Goal: Task Accomplishment & Management: Manage account settings

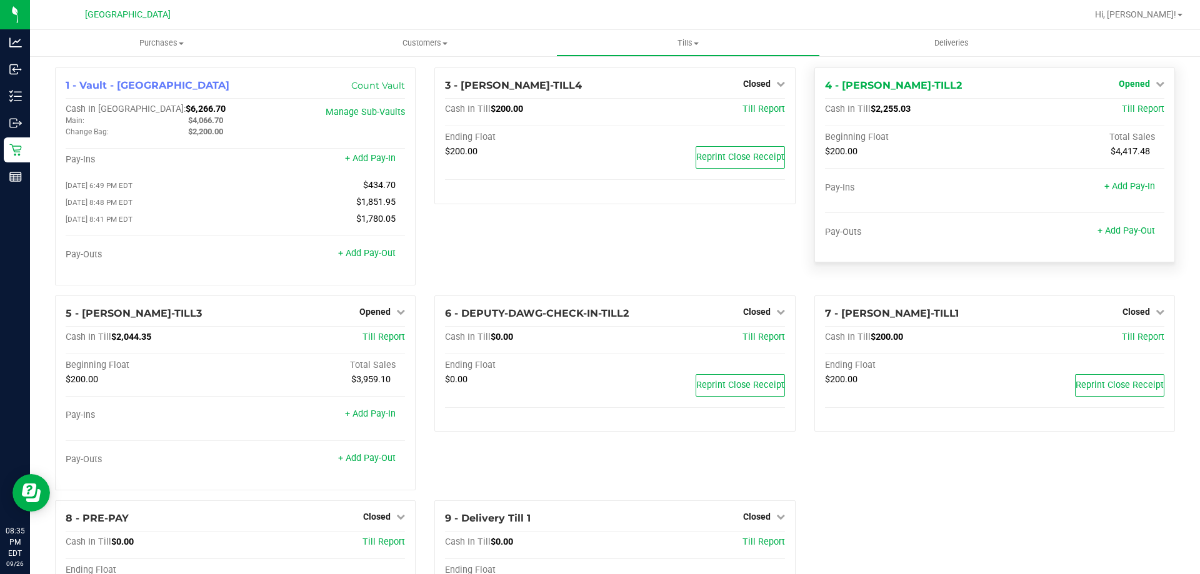
click at [1142, 80] on link "Opened" at bounding box center [1142, 84] width 46 height 10
click at [1119, 111] on link "Close Till" at bounding box center [1136, 110] width 34 height 10
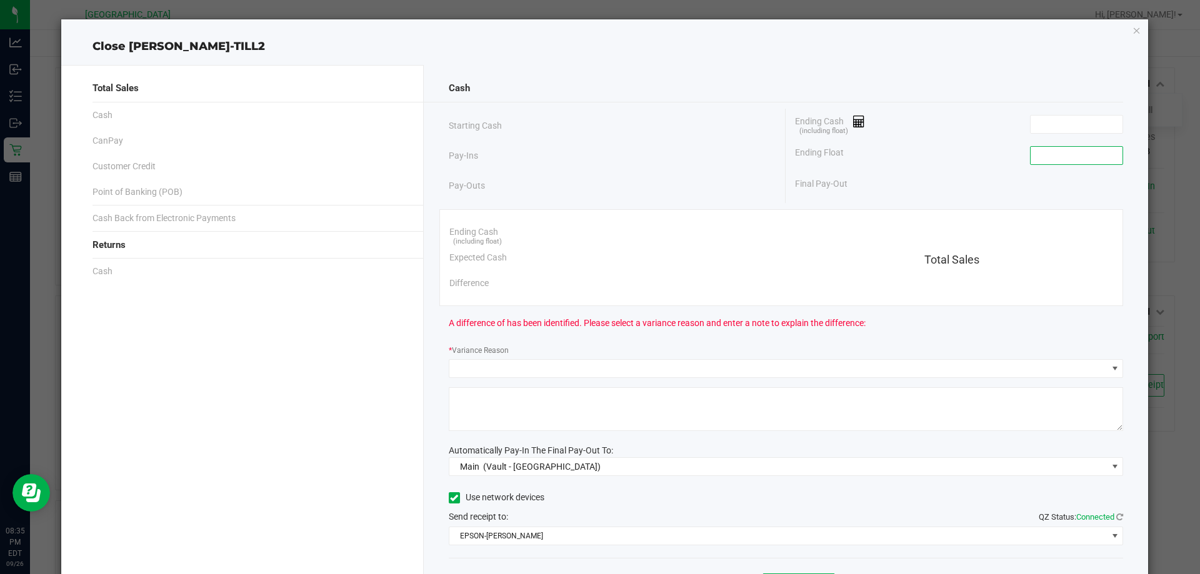
click at [1065, 147] on input at bounding box center [1076, 155] width 92 height 17
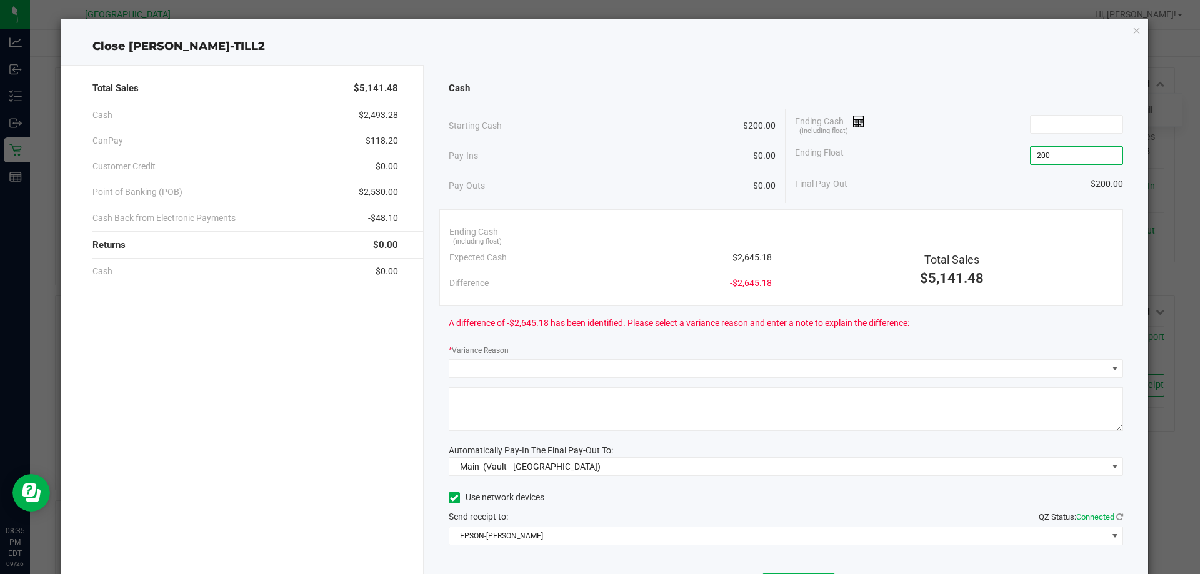
type input "$200.00"
click at [1072, 107] on div "Cash Starting Cash $200.00 Pay-Ins $0.00 Pay-Outs $0.00 Ending Cash (including …" at bounding box center [786, 346] width 725 height 563
click at [1075, 121] on input at bounding box center [1076, 124] width 92 height 17
click at [1048, 116] on input at bounding box center [1076, 124] width 92 height 17
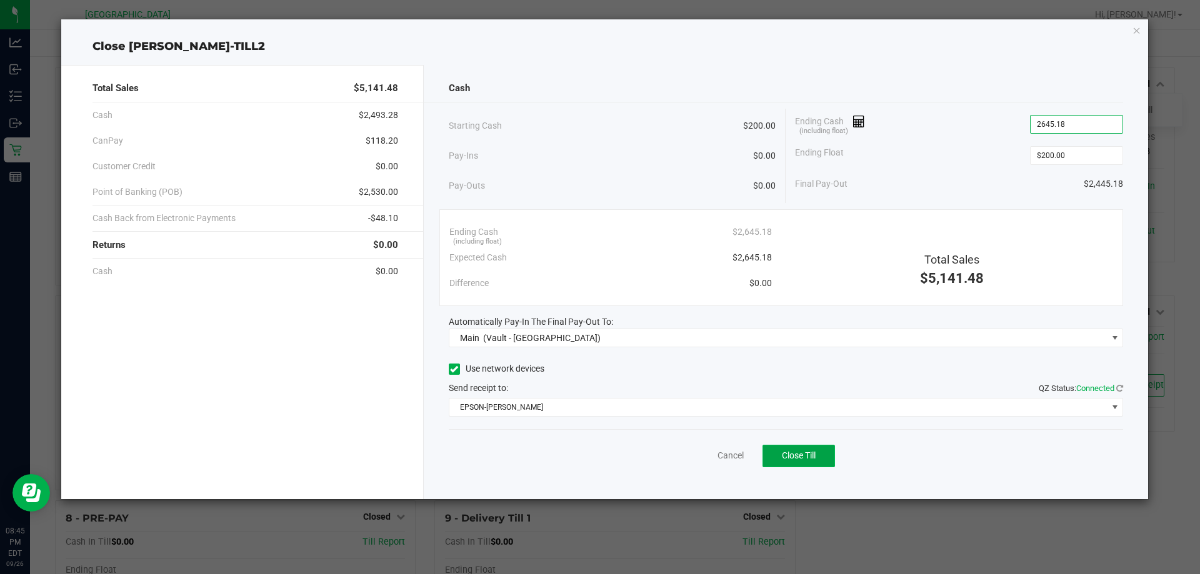
type input "$2,645.18"
click at [819, 447] on button "Close Till" at bounding box center [798, 456] width 72 height 22
click at [694, 453] on link "Dismiss" at bounding box center [703, 455] width 30 height 13
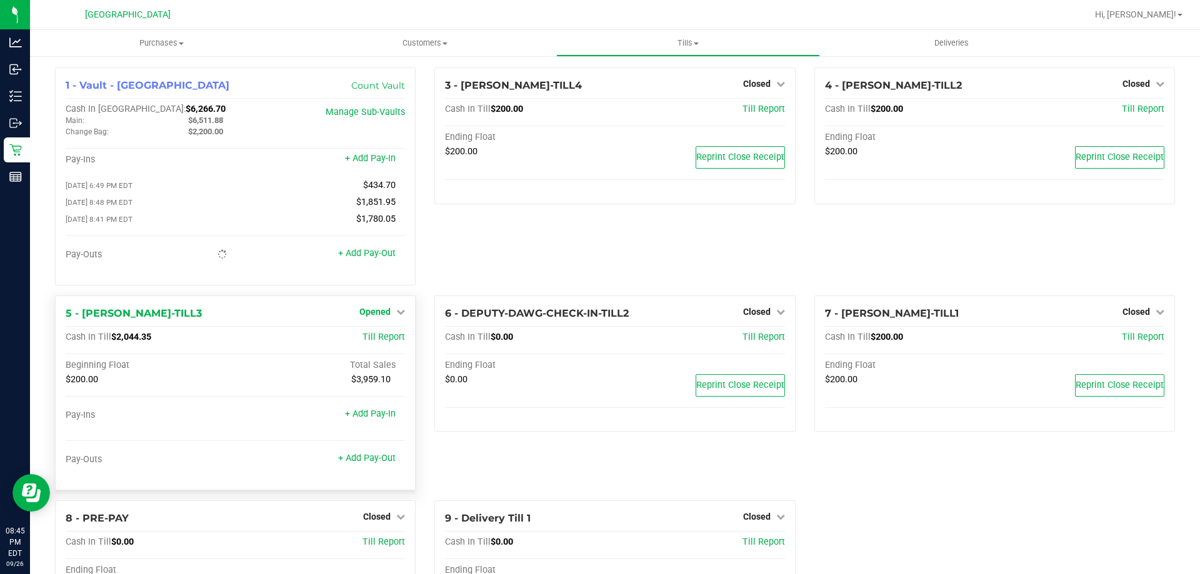
click at [375, 314] on span "Opened" at bounding box center [374, 312] width 31 height 10
click at [372, 338] on link "Close Till" at bounding box center [377, 337] width 34 height 10
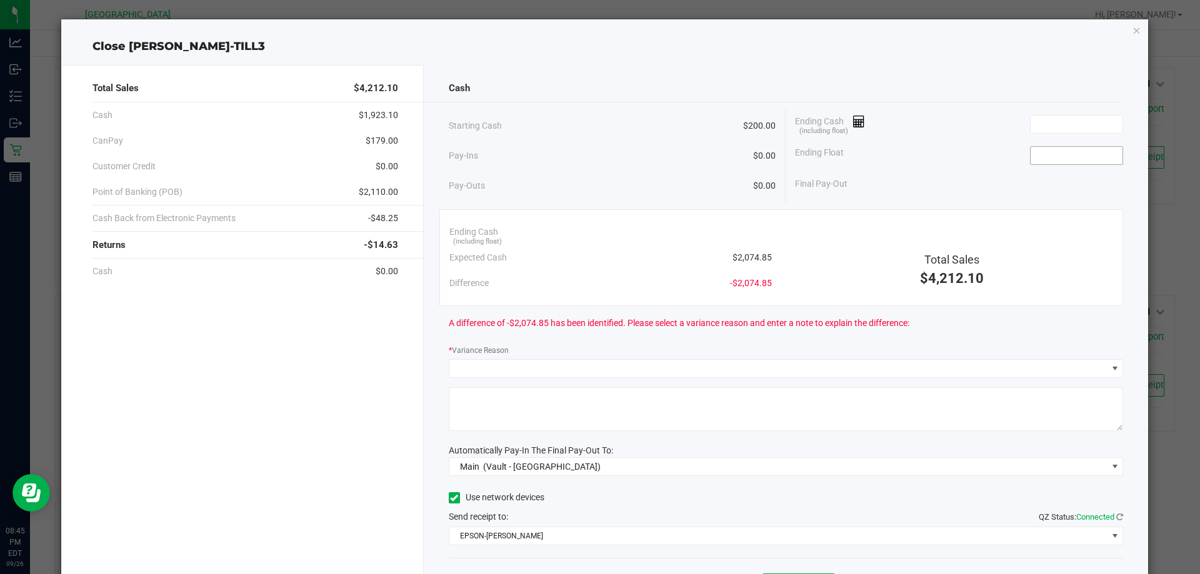
click at [1039, 157] on input at bounding box center [1076, 155] width 92 height 17
type input "$200.00"
click at [1057, 122] on input at bounding box center [1076, 124] width 92 height 17
click at [1057, 123] on input at bounding box center [1076, 124] width 92 height 17
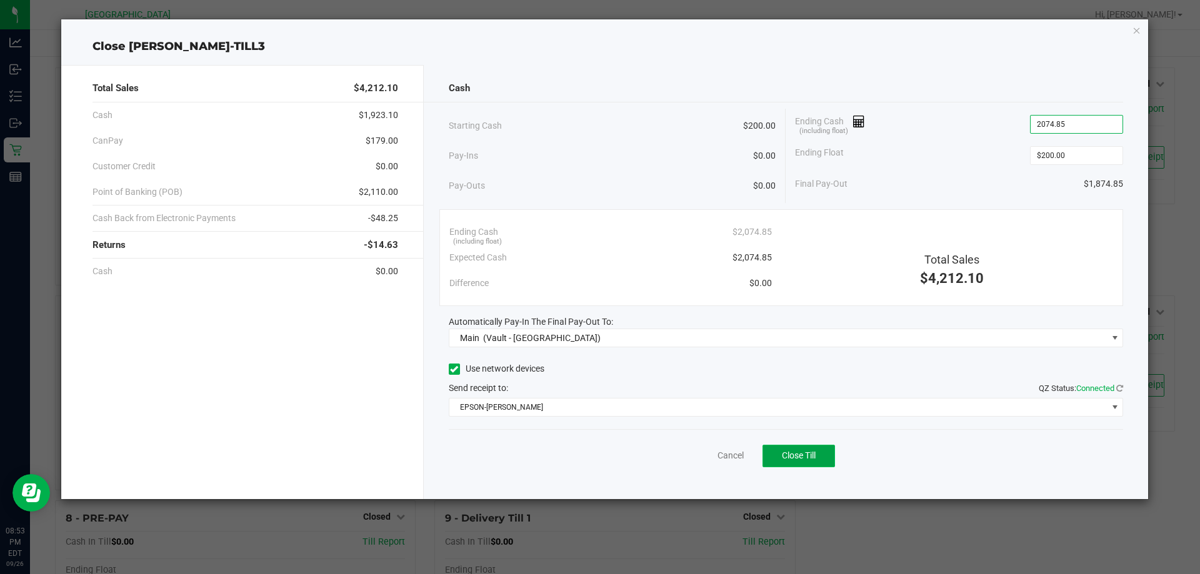
type input "$2,074.85"
click at [807, 457] on span "Close Till" at bounding box center [799, 456] width 34 height 10
click at [696, 449] on div "Dismiss Reprint Closing Receipt" at bounding box center [786, 453] width 675 height 48
click at [694, 461] on link "Dismiss" at bounding box center [703, 455] width 30 height 13
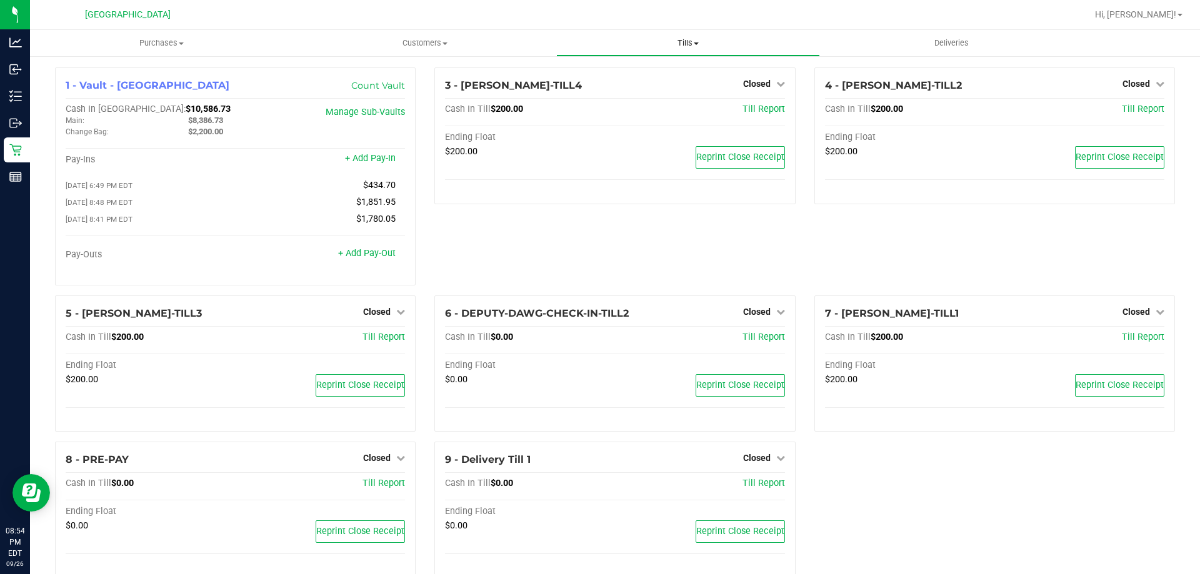
click at [687, 46] on span "Tills" at bounding box center [688, 42] width 262 height 11
click at [651, 90] on span "Reconcile e-payments" at bounding box center [618, 90] width 124 height 11
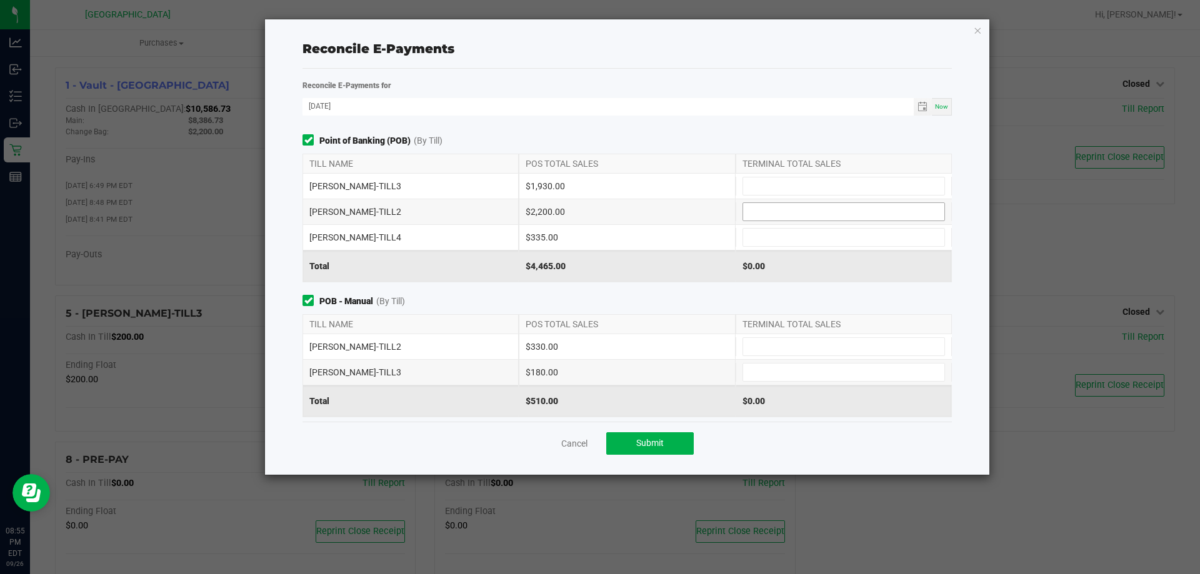
click at [774, 212] on input at bounding box center [843, 211] width 201 height 17
type input "$2,200.00"
click at [748, 342] on input at bounding box center [843, 346] width 201 height 17
type input "$330.00"
click at [799, 186] on input at bounding box center [843, 185] width 201 height 17
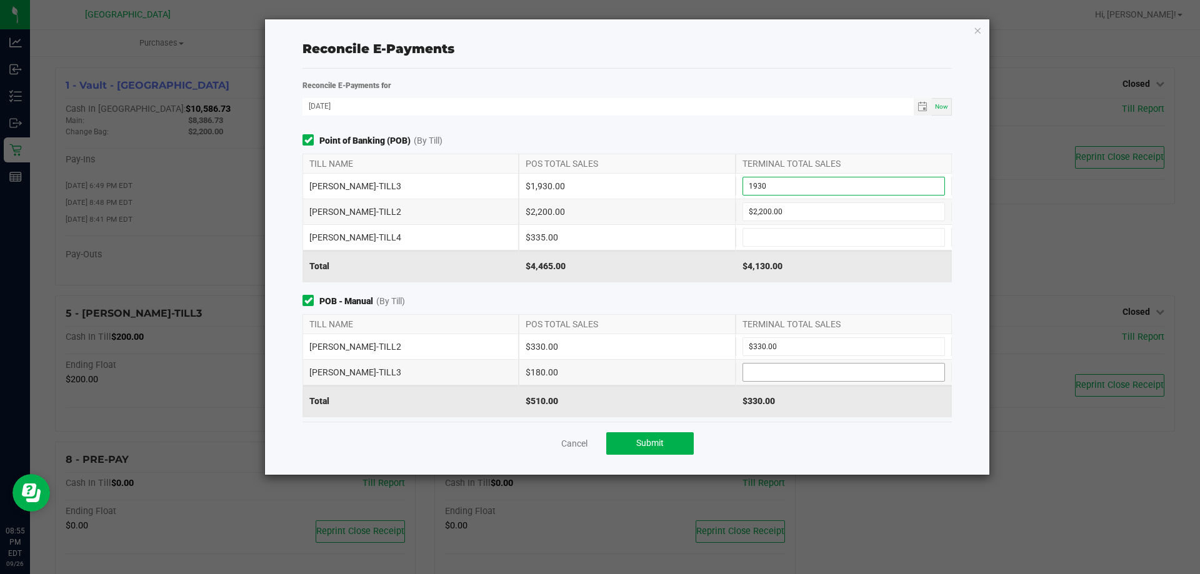
type input "$1,930.00"
click at [765, 371] on input at bounding box center [843, 372] width 201 height 17
type input "$180.00"
click at [783, 235] on input at bounding box center [843, 237] width 201 height 17
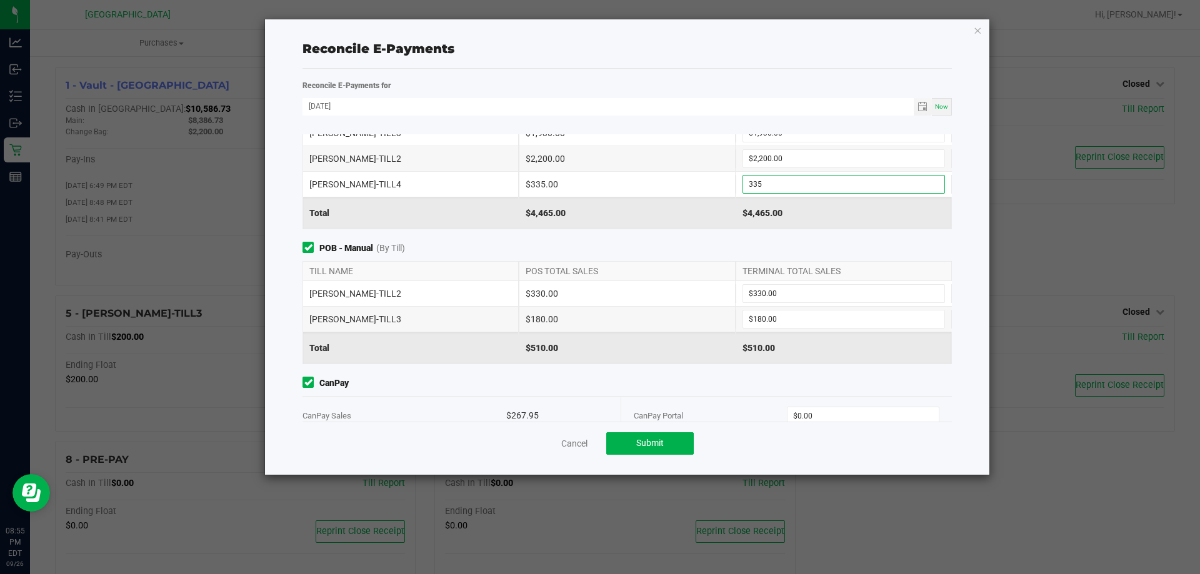
scroll to position [148, 0]
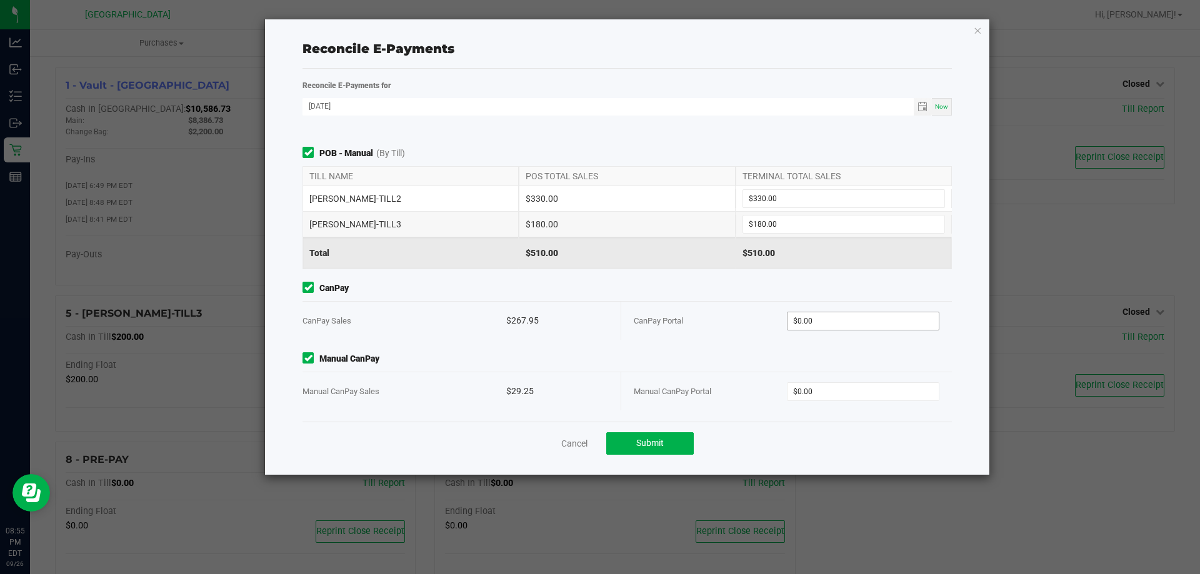
type input "$335.00"
click at [834, 318] on input "0" at bounding box center [863, 320] width 152 height 17
type input "$267.95"
click at [851, 368] on div "Manual CanPay Manual CanPay Sales $29.25 Manual CanPay Portal $0.00" at bounding box center [627, 381] width 668 height 58
click at [843, 379] on div "Manual CanPay Portal $0.00" at bounding box center [787, 391] width 306 height 38
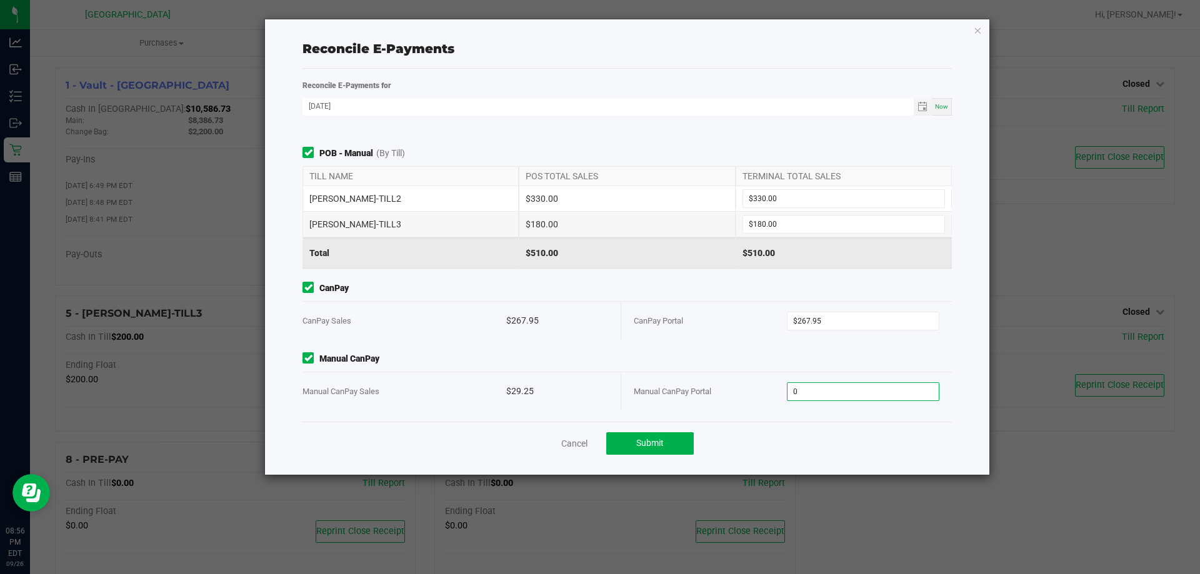
click at [843, 388] on input "0" at bounding box center [863, 391] width 152 height 17
type input "$29.25"
click at [681, 443] on button "Submit" at bounding box center [649, 443] width 87 height 22
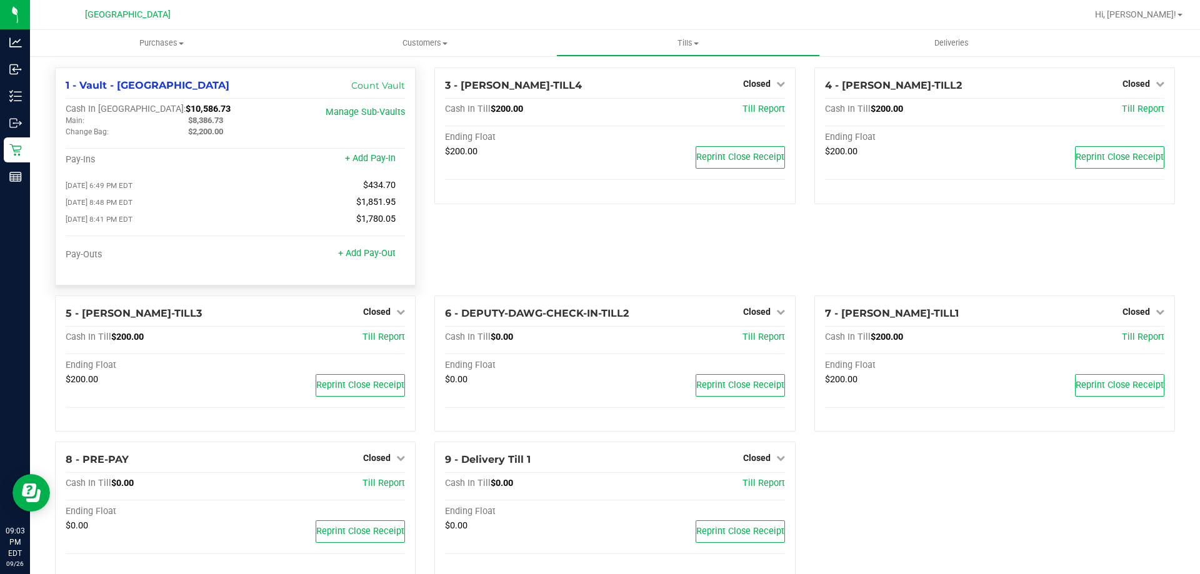
drag, startPoint x: 172, startPoint y: 111, endPoint x: 127, endPoint y: 108, distance: 45.1
click at [127, 108] on div "Cash In Vault: $10,586.73" at bounding box center [179, 109] width 226 height 11
copy span "10,586.73"
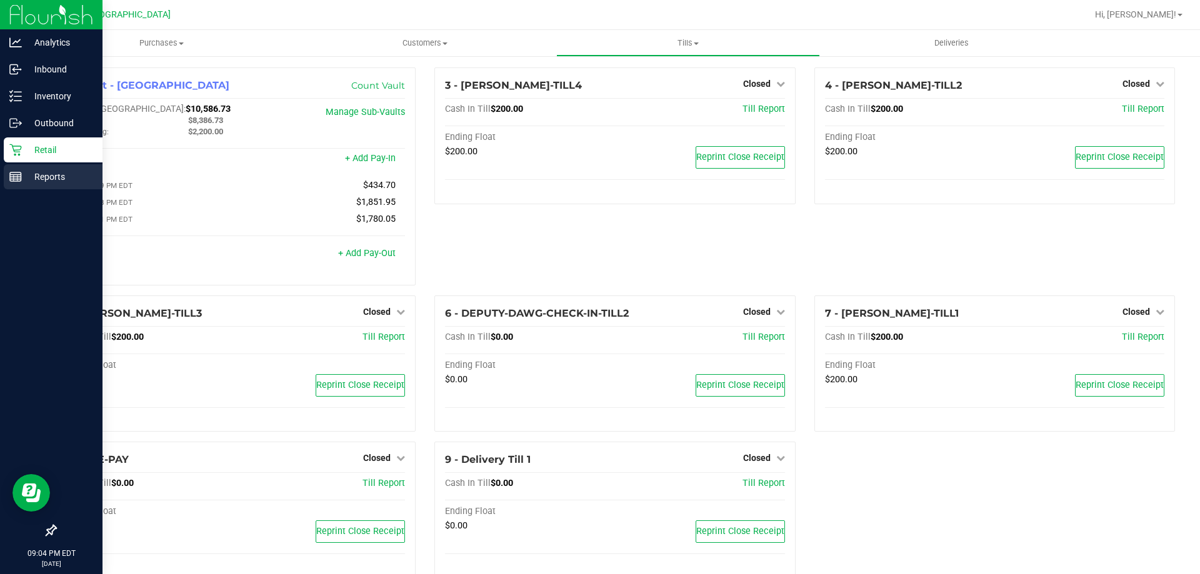
click at [20, 169] on div "Reports" at bounding box center [53, 176] width 99 height 25
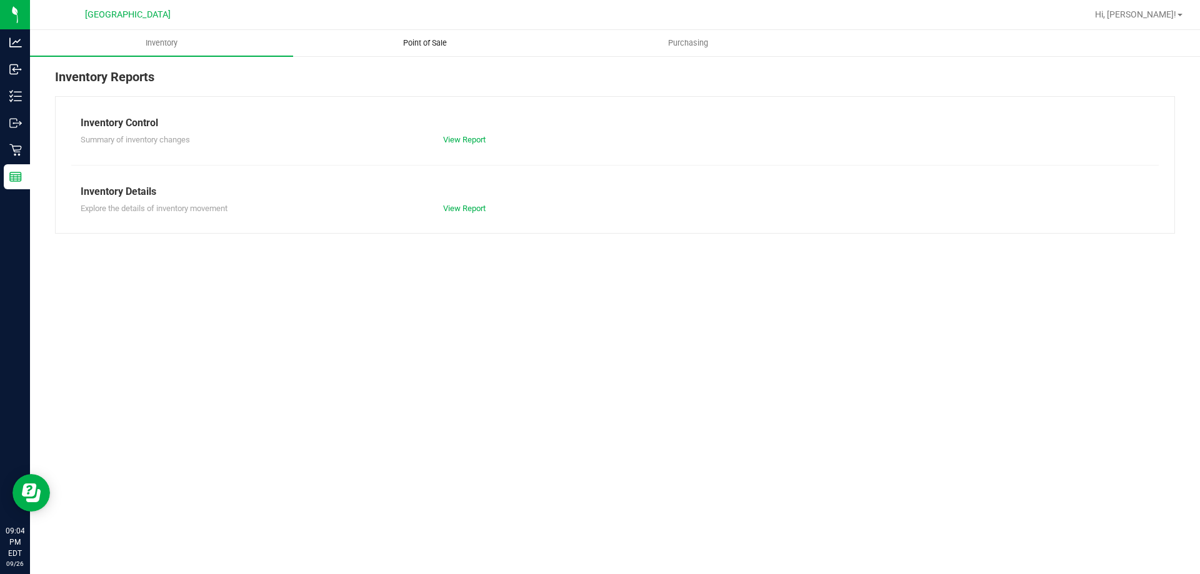
click at [426, 41] on span "Point of Sale" at bounding box center [424, 42] width 77 height 11
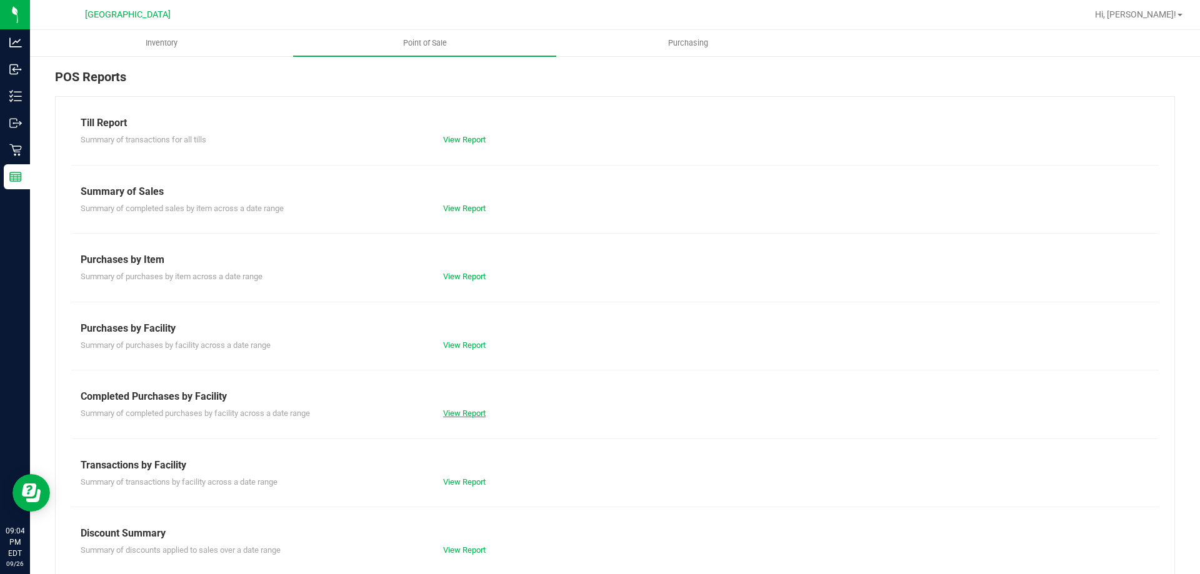
click at [449, 415] on link "View Report" at bounding box center [464, 413] width 42 height 9
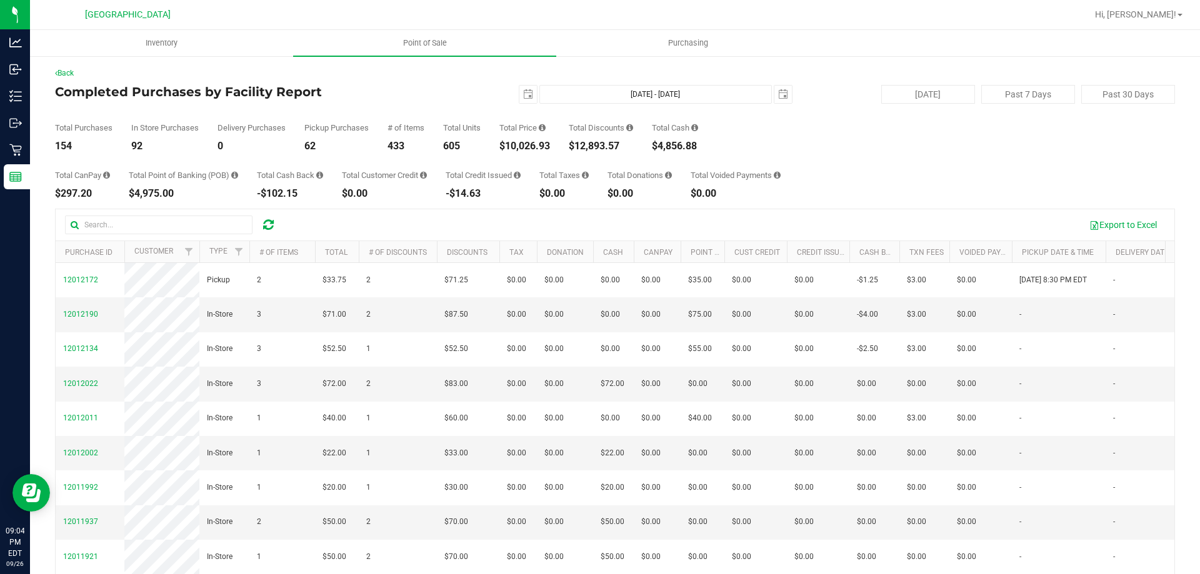
drag, startPoint x: 555, startPoint y: 143, endPoint x: 509, endPoint y: 144, distance: 45.6
click at [509, 144] on div "Total Purchases 154 In Store Purchases 92 Delivery Purchases 0 Pickup Purchases…" at bounding box center [615, 127] width 1120 height 47
copy div "10,026.93"
click at [981, 164] on div "Total CanPay $297.20 Total Point of Banking (POB) $4,975.00 Total Cash Back -$1…" at bounding box center [615, 174] width 1120 height 47
click at [523, 97] on span "select" at bounding box center [528, 94] width 10 height 10
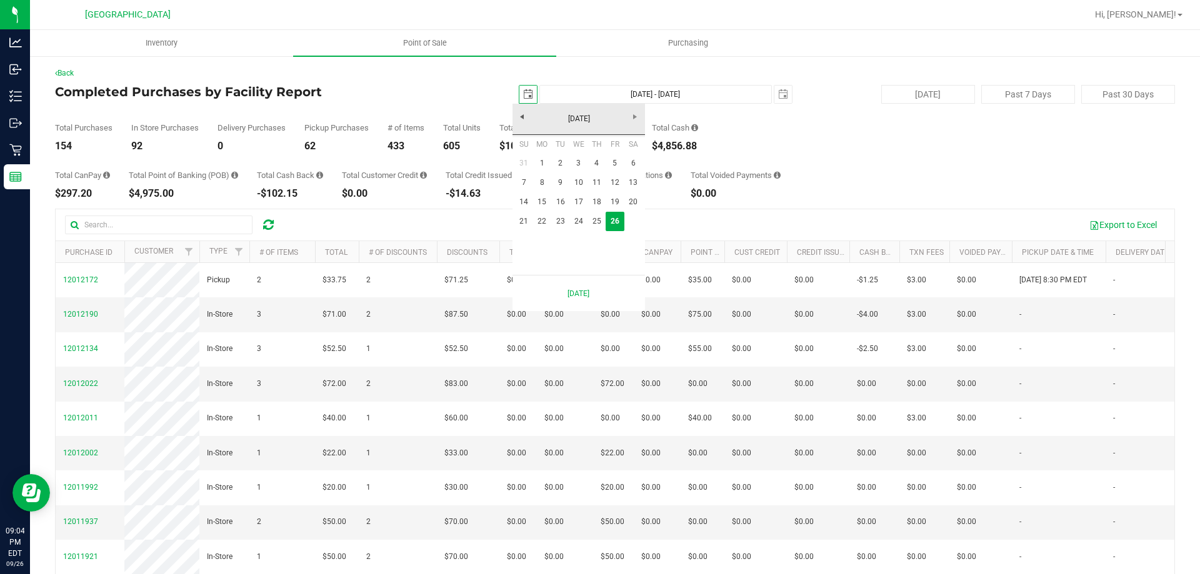
scroll to position [0, 31]
click at [539, 219] on link "22" at bounding box center [542, 221] width 18 height 19
type input "[DATE]"
type input "[DATE] - [DATE]"
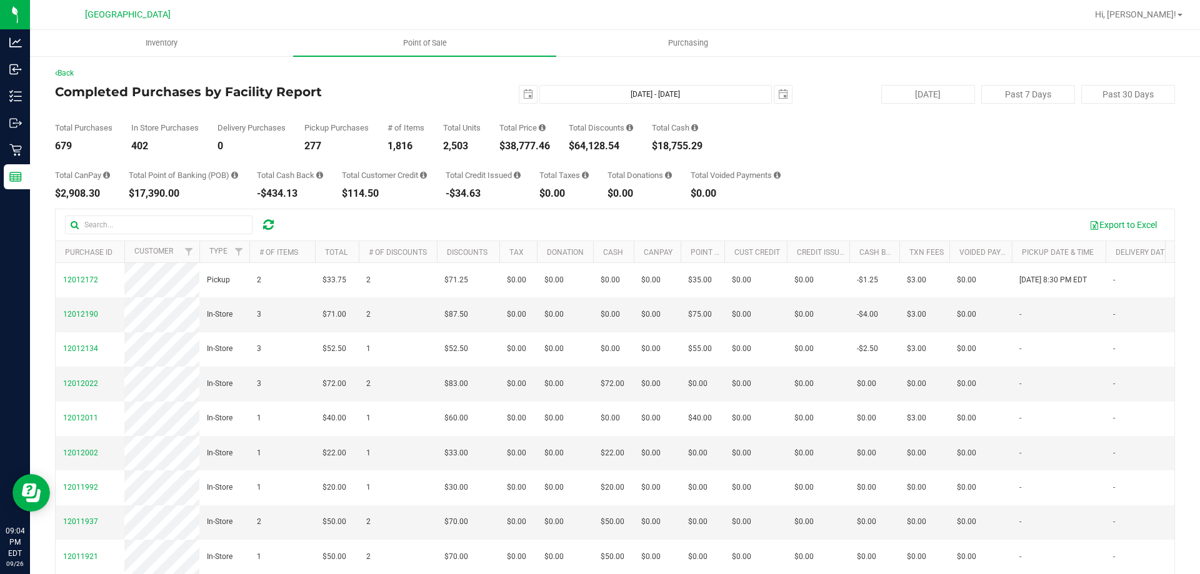
drag, startPoint x: 561, startPoint y: 148, endPoint x: 508, endPoint y: 147, distance: 53.1
click at [508, 147] on div "Total Purchases 679 In Store Purchases 402 Delivery Purchases 0 Pickup Purchase…" at bounding box center [615, 127] width 1120 height 47
copy div "38,777.46"
click at [904, 164] on div "Total CanPay $2,908.30 Total Point of Banking (POB) $17,390.00 Total Cash Back …" at bounding box center [615, 174] width 1120 height 47
click at [523, 97] on span "select" at bounding box center [528, 94] width 10 height 10
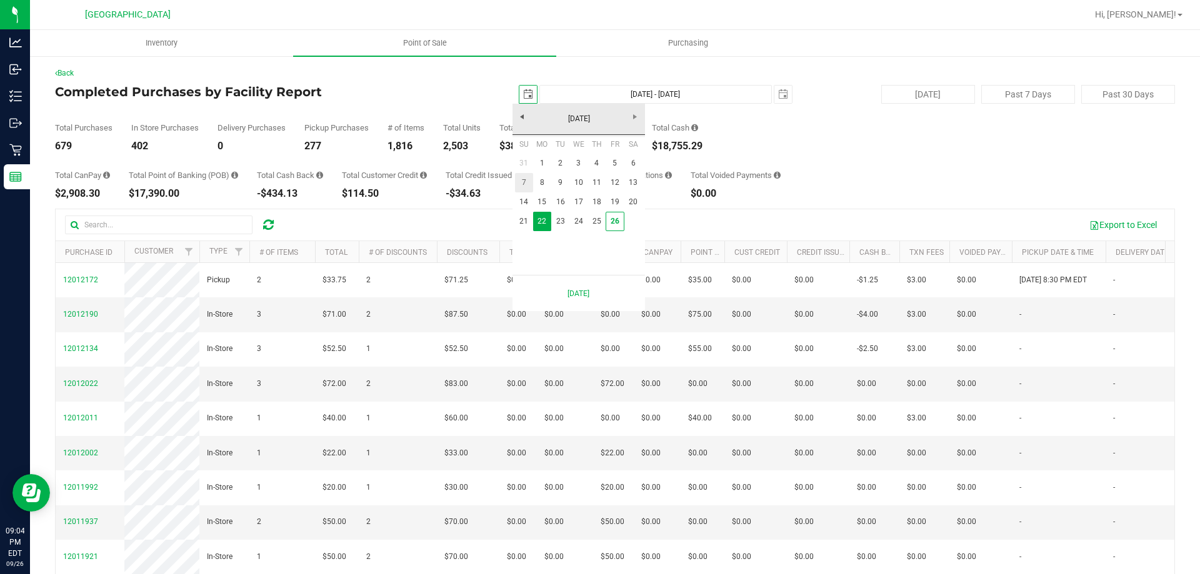
scroll to position [0, 31]
click at [544, 163] on link "1" at bounding box center [542, 163] width 18 height 19
type input "[DATE]"
type input "[DATE] - [DATE]"
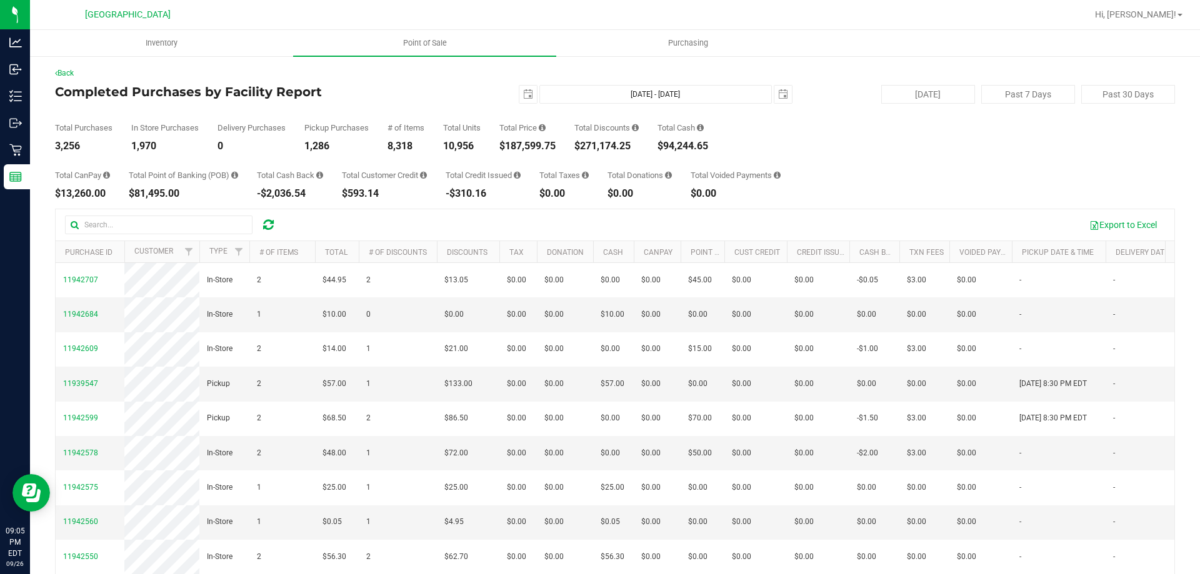
drag, startPoint x: 562, startPoint y: 146, endPoint x: 513, endPoint y: 146, distance: 48.7
click at [510, 146] on div "Total Purchases 3,256 In Store Purchases 1,970 Delivery Purchases 0 Pickup Purc…" at bounding box center [615, 127] width 1120 height 47
copy div "187,599.75"
drag, startPoint x: 976, startPoint y: 165, endPoint x: 961, endPoint y: 150, distance: 21.2
click at [976, 165] on div "Total CanPay $13,260.00 Total Point of Banking (POB) $81,495.00 Total Cash Back…" at bounding box center [615, 174] width 1120 height 47
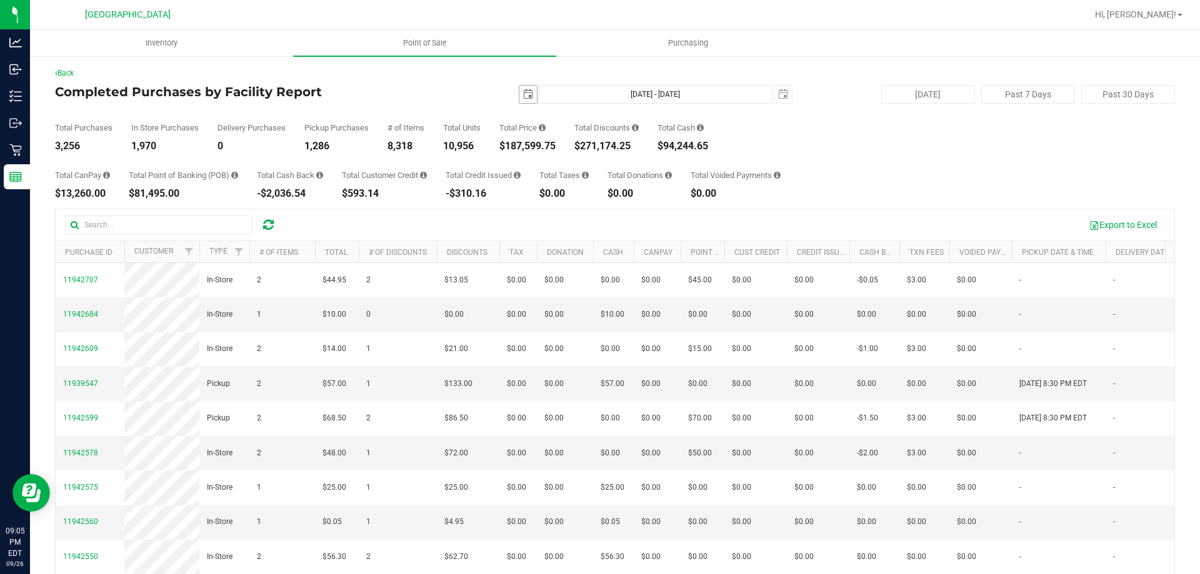
click at [523, 92] on span "select" at bounding box center [528, 94] width 10 height 10
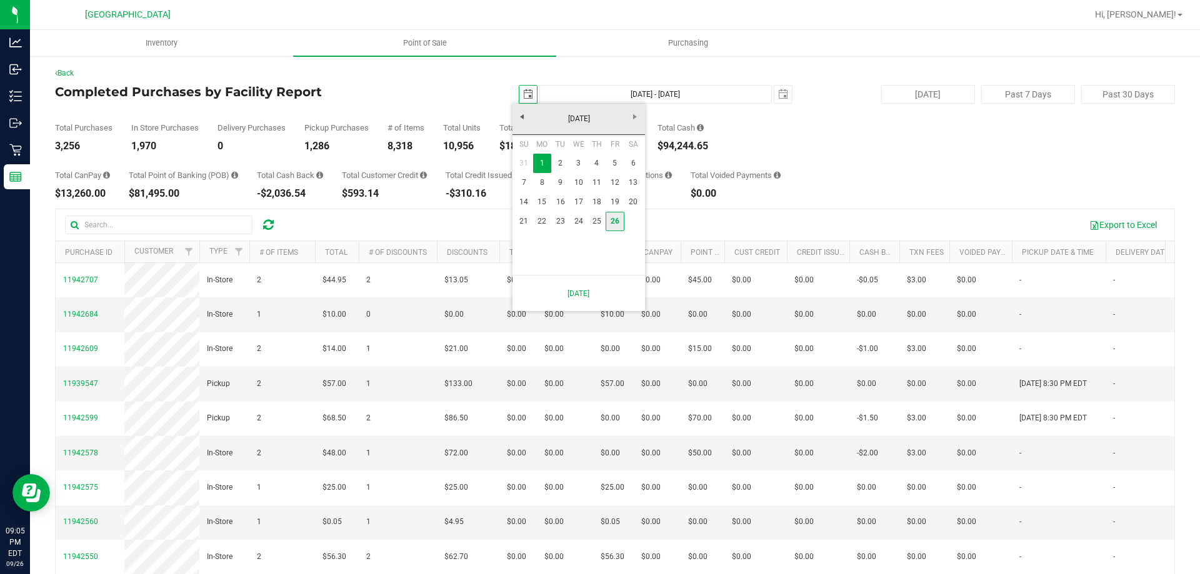
click at [612, 221] on link "26" at bounding box center [615, 221] width 18 height 19
type input "[DATE]"
type input "[DATE] - [DATE]"
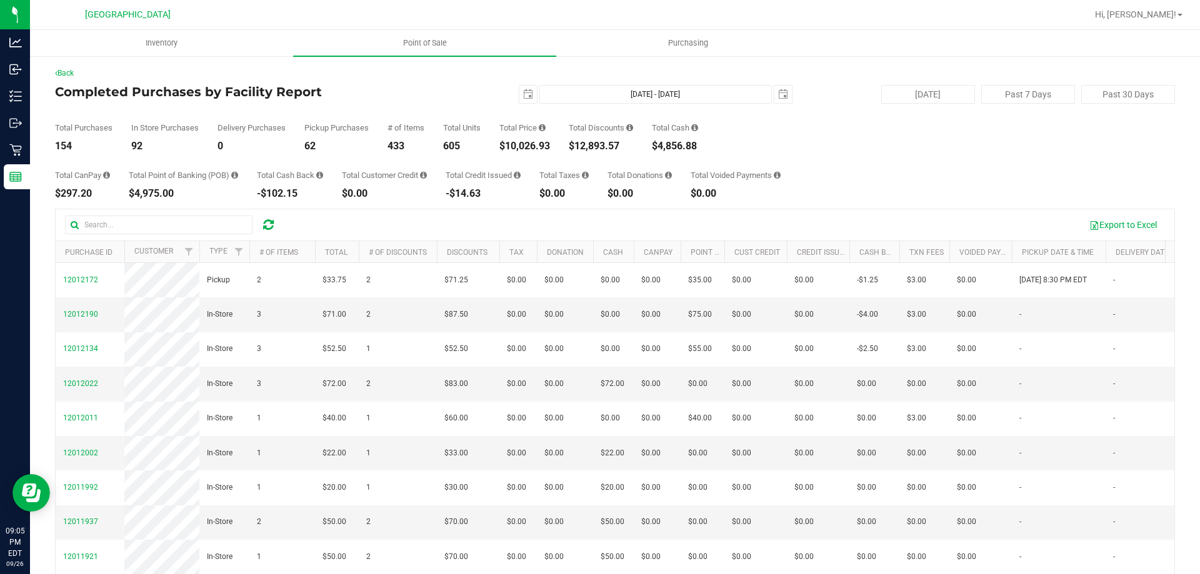
drag, startPoint x: 631, startPoint y: 142, endPoint x: 577, endPoint y: 149, distance: 54.1
click at [577, 149] on div "$12,893.57" at bounding box center [601, 146] width 64 height 10
copy div "12,893.57"
click at [882, 142] on div "Total Purchases 154 In Store Purchases 92 Delivery Purchases 0 Pickup Purchases…" at bounding box center [615, 127] width 1120 height 47
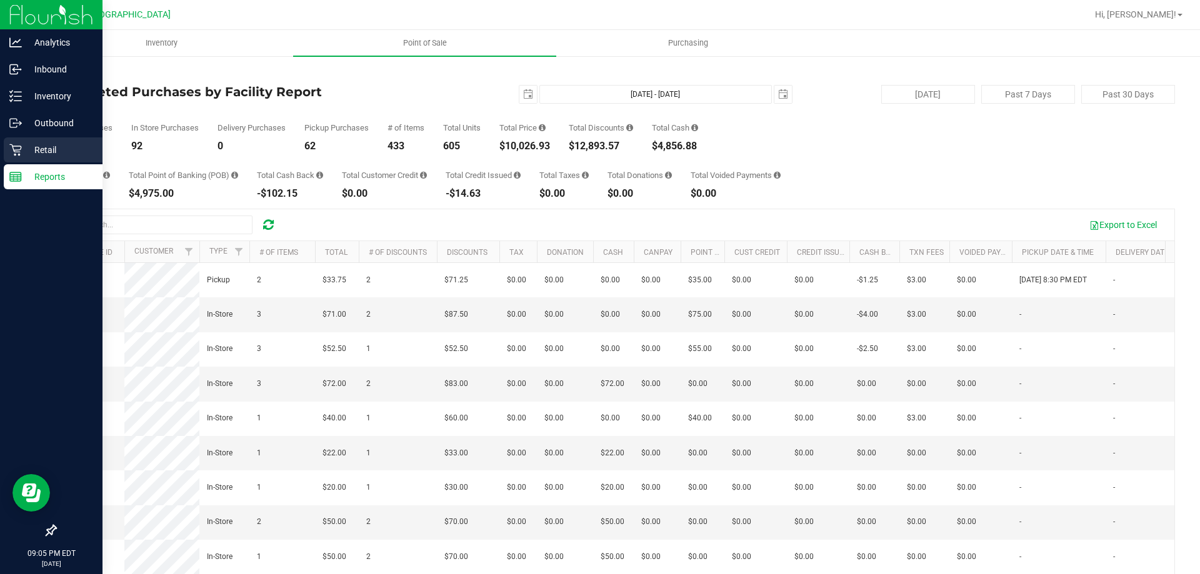
drag, startPoint x: 93, startPoint y: 151, endPoint x: 29, endPoint y: 149, distance: 63.8
click at [29, 149] on div "Analytics Inbound Inventory Outbound Retail Reports 09:05 PM EDT [DATE] 09/26 […" at bounding box center [600, 287] width 1200 height 574
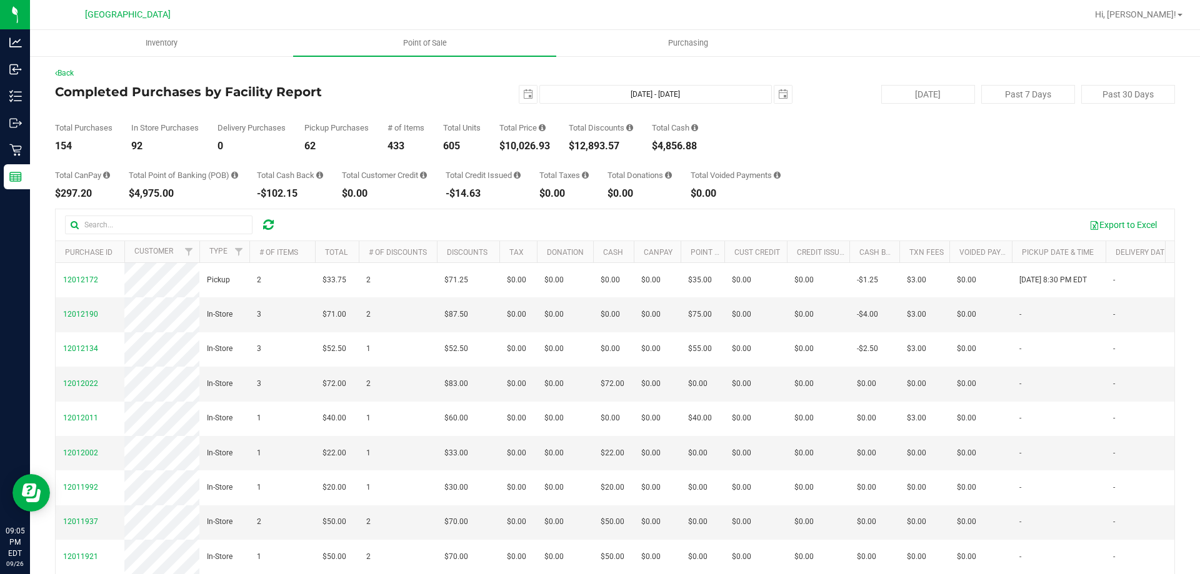
click at [112, 147] on div "154" at bounding box center [83, 146] width 57 height 10
drag, startPoint x: 74, startPoint y: 144, endPoint x: 46, endPoint y: 144, distance: 28.7
click at [46, 144] on div "Back Completed Purchases by Facility Report [DATE] [DATE] - [DATE] [DATE] [DATE…" at bounding box center [615, 361] width 1170 height 613
copy div "154"
click at [1145, 14] on span "Hi, [PERSON_NAME]!" at bounding box center [1135, 14] width 81 height 10
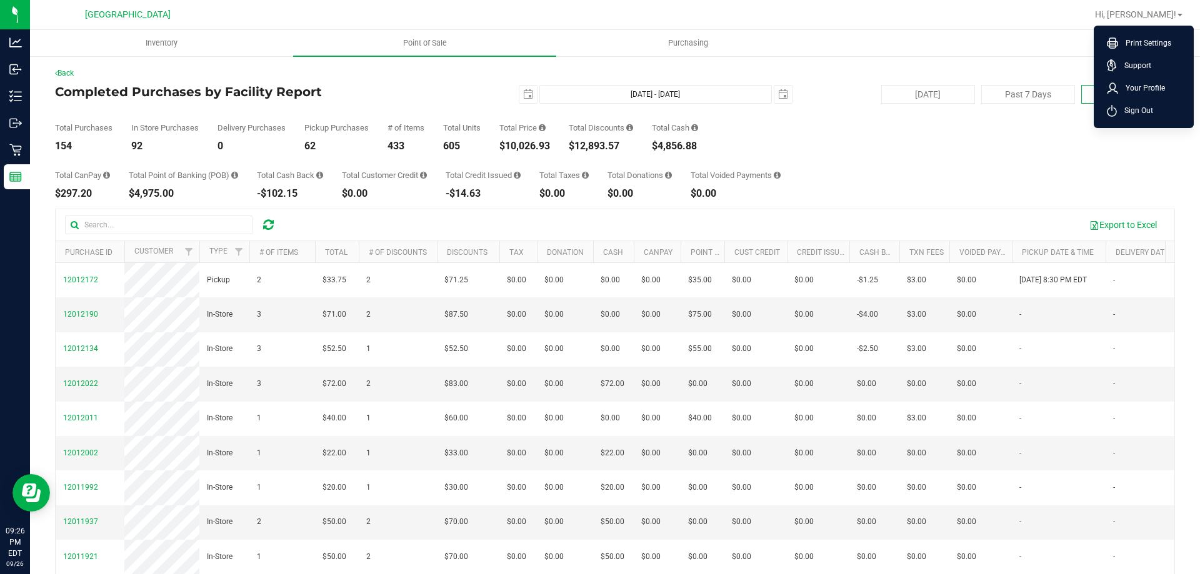
drag, startPoint x: 1145, startPoint y: 112, endPoint x: 1145, endPoint y: 102, distance: 10.0
click at [1145, 106] on span "Sign Out" at bounding box center [1135, 110] width 36 height 12
